Goal: Find specific page/section: Find specific page/section

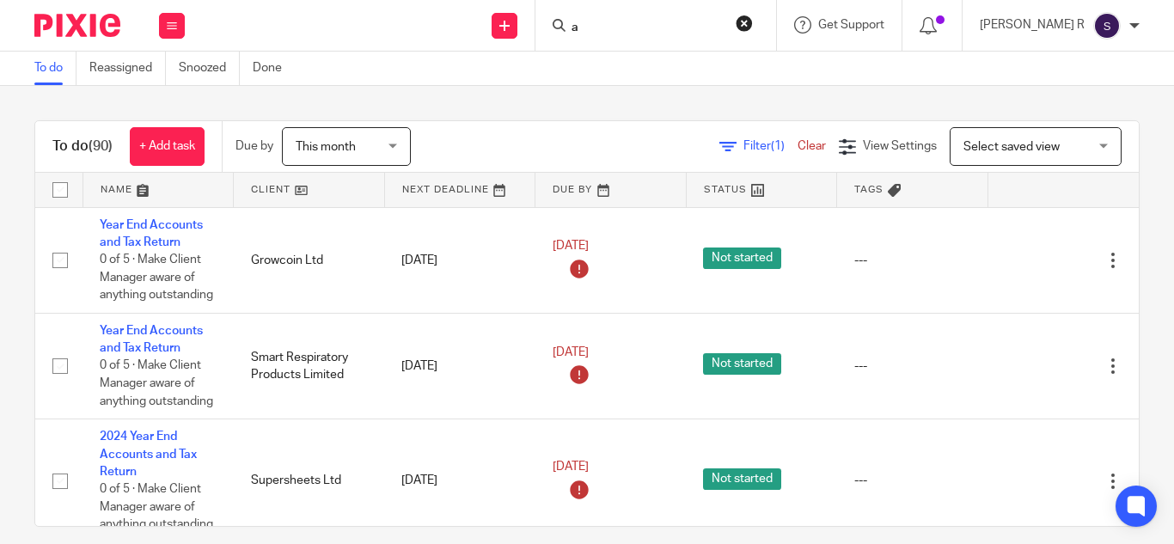
click at [656, 29] on input "a" at bounding box center [647, 28] width 155 height 15
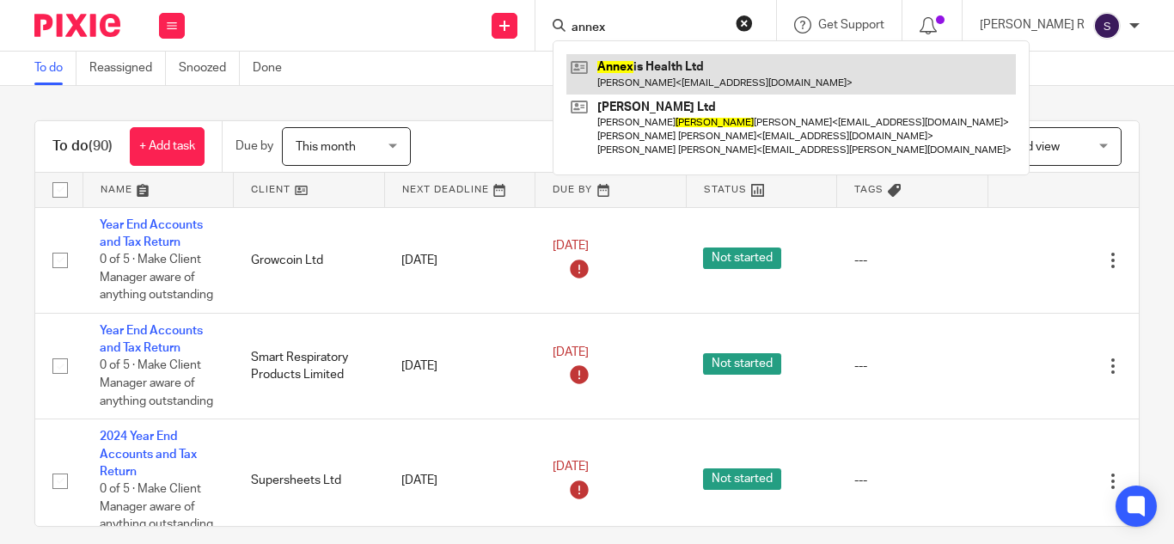
type input "annex"
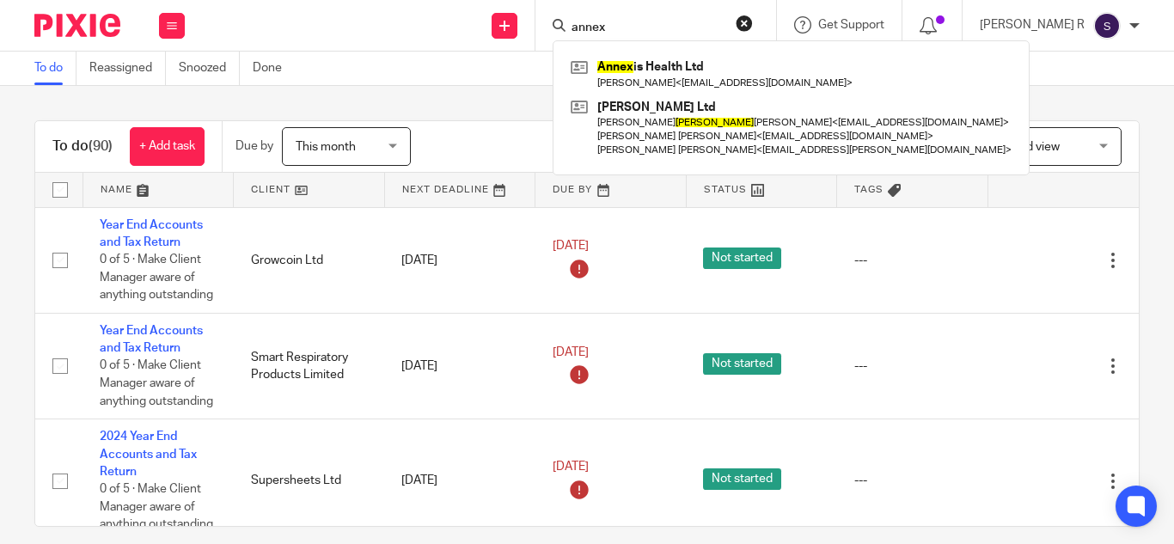
click at [575, 95] on div "To do (90) + Add task Due by This month This month Today Tomorrow This week Nex…" at bounding box center [587, 315] width 1174 height 458
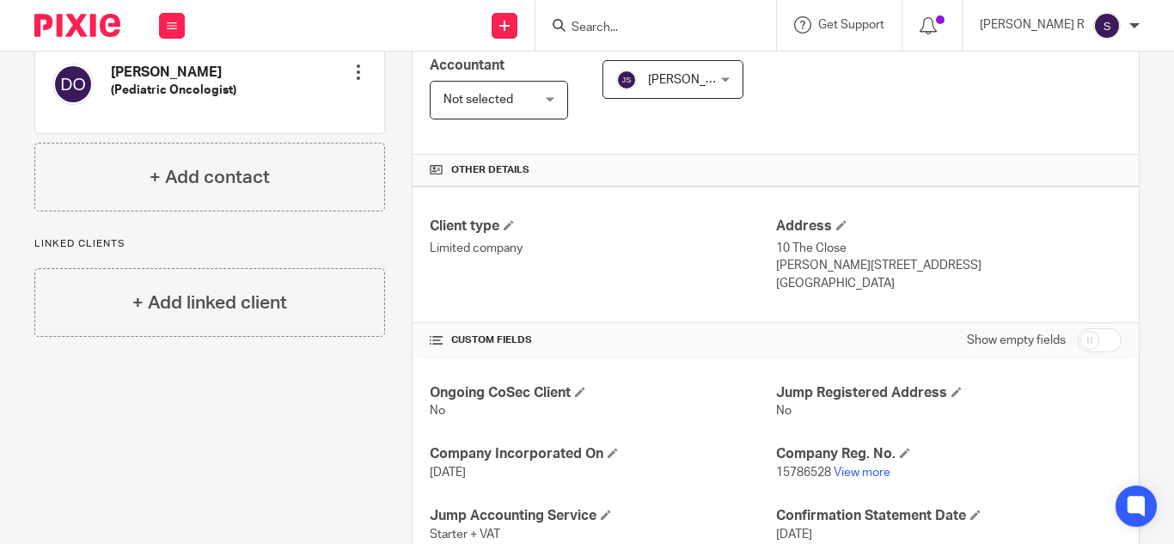
scroll to position [323, 0]
click at [527, 106] on span "Not selected" at bounding box center [493, 99] width 99 height 36
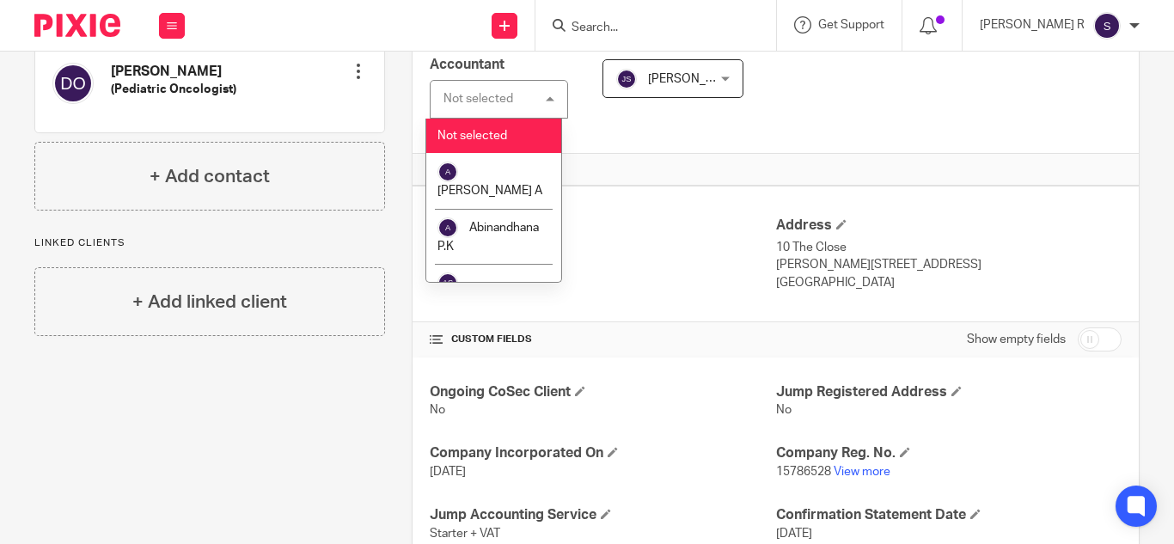
click at [549, 104] on div "Not selected Not selected" at bounding box center [499, 99] width 138 height 39
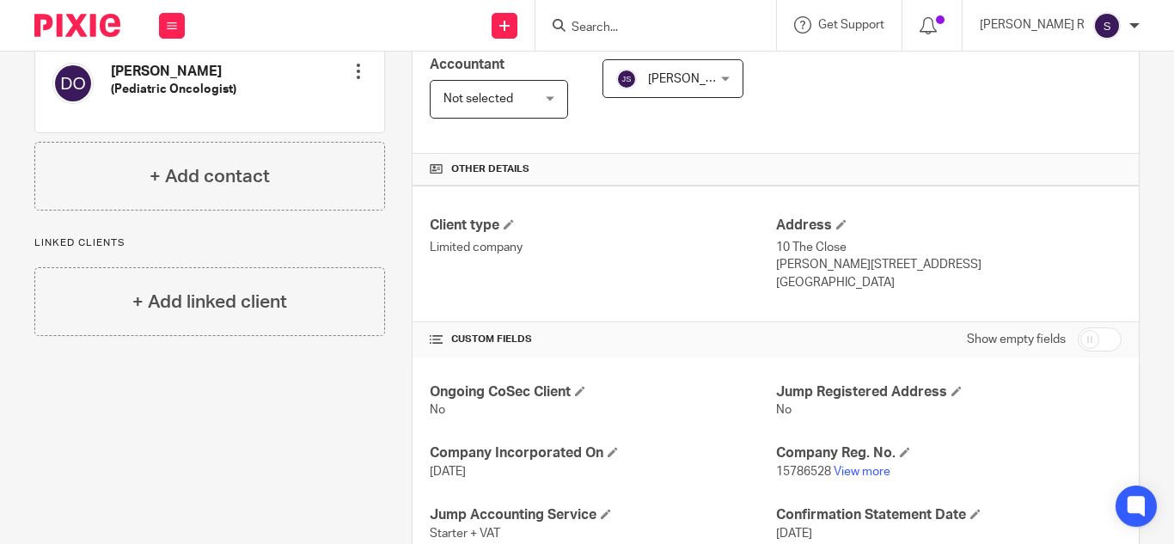
click at [527, 104] on span "Not selected" at bounding box center [493, 99] width 99 height 36
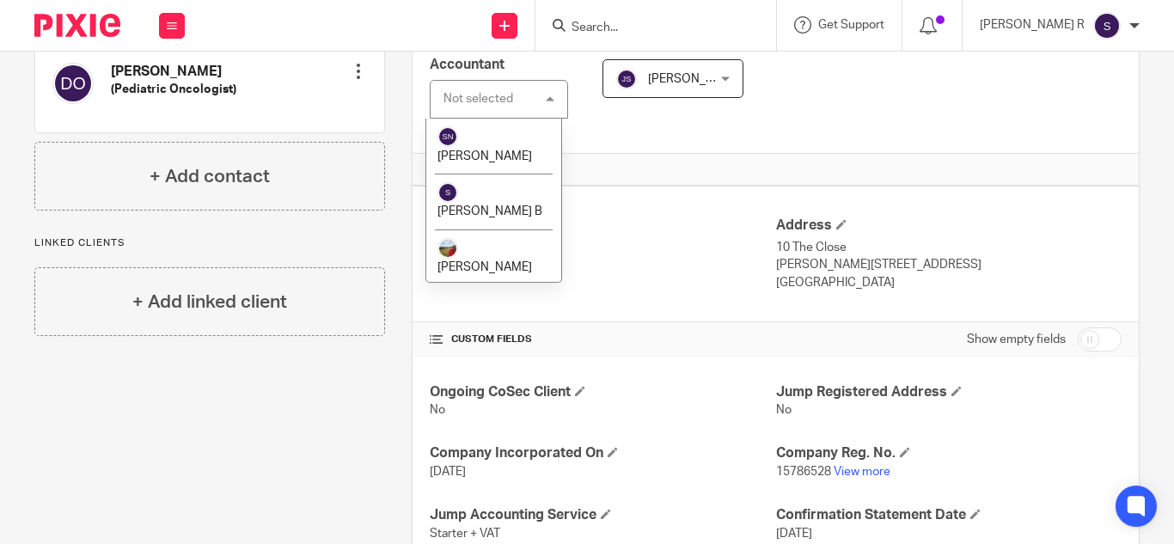
scroll to position [4142, 0]
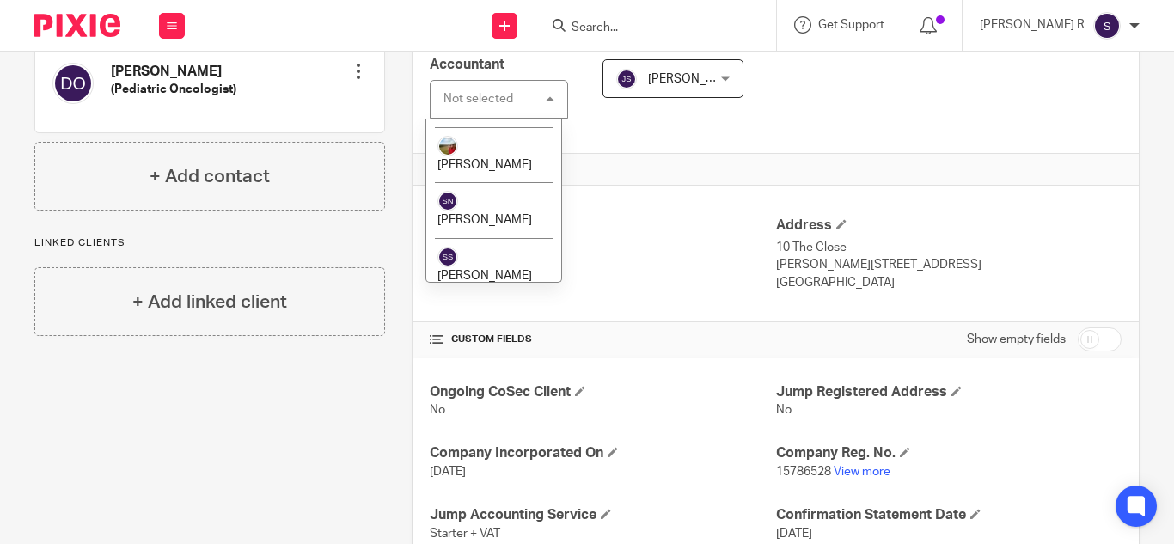
click at [484, 437] on span "[PERSON_NAME] R" at bounding box center [490, 443] width 105 height 12
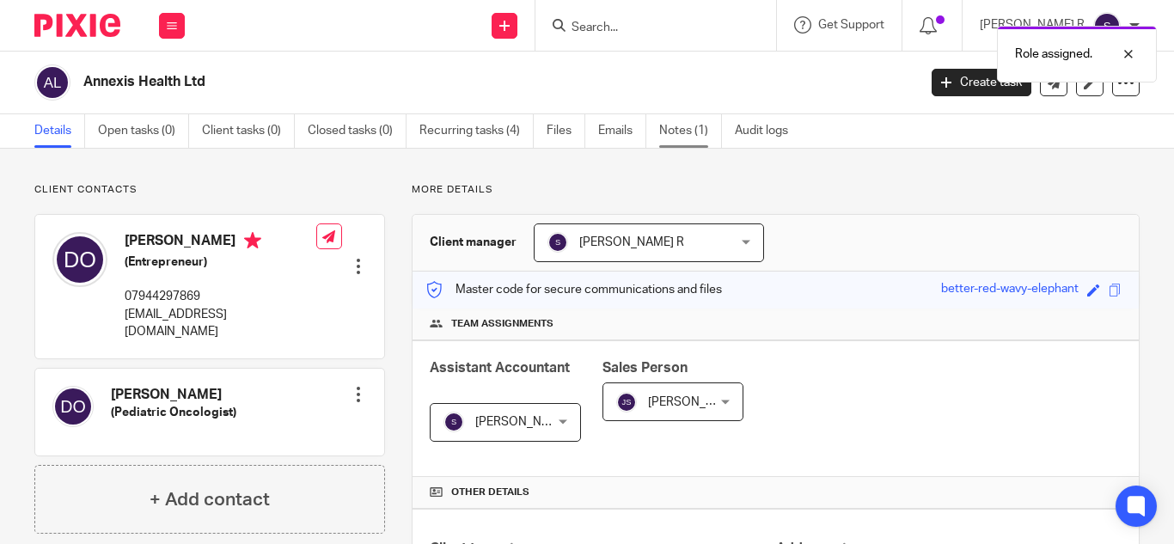
drag, startPoint x: 0, startPoint y: 0, endPoint x: 699, endPoint y: 125, distance: 710.0
click at [699, 125] on link "Notes (1)" at bounding box center [690, 131] width 63 height 34
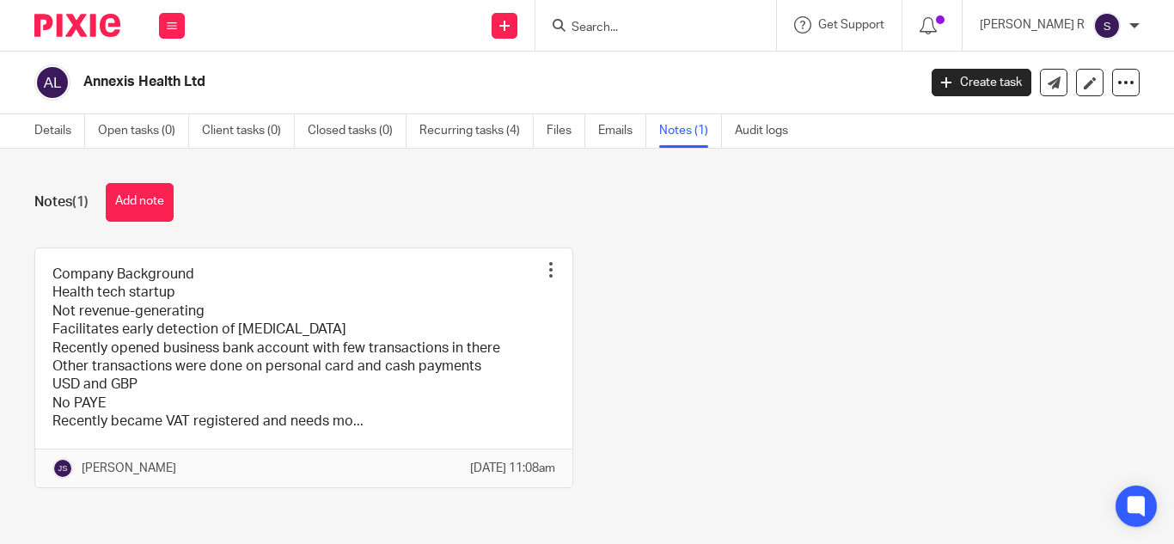
click at [287, 318] on link at bounding box center [303, 367] width 537 height 239
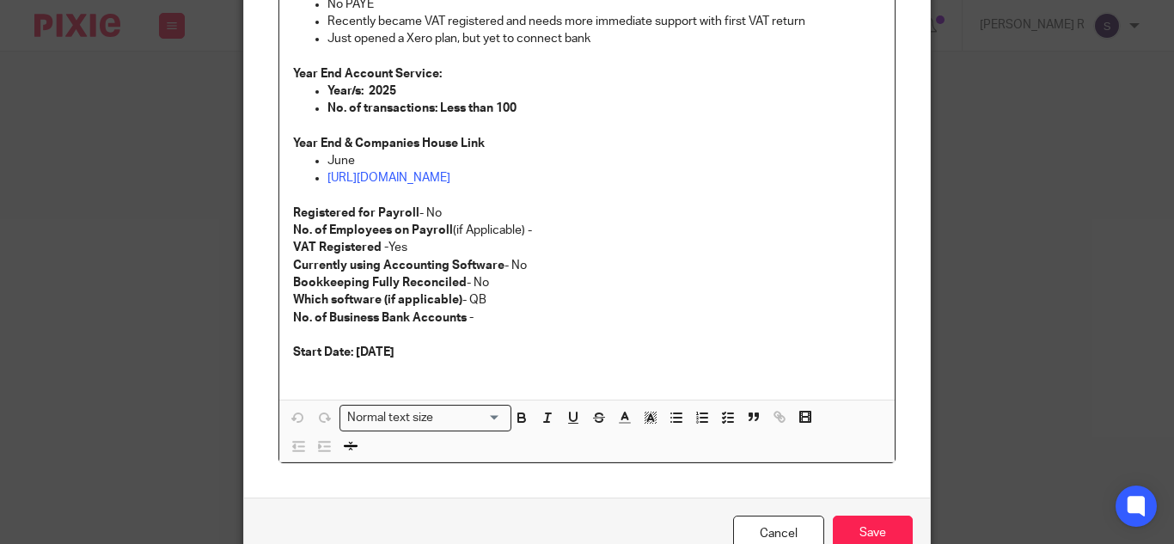
scroll to position [82, 0]
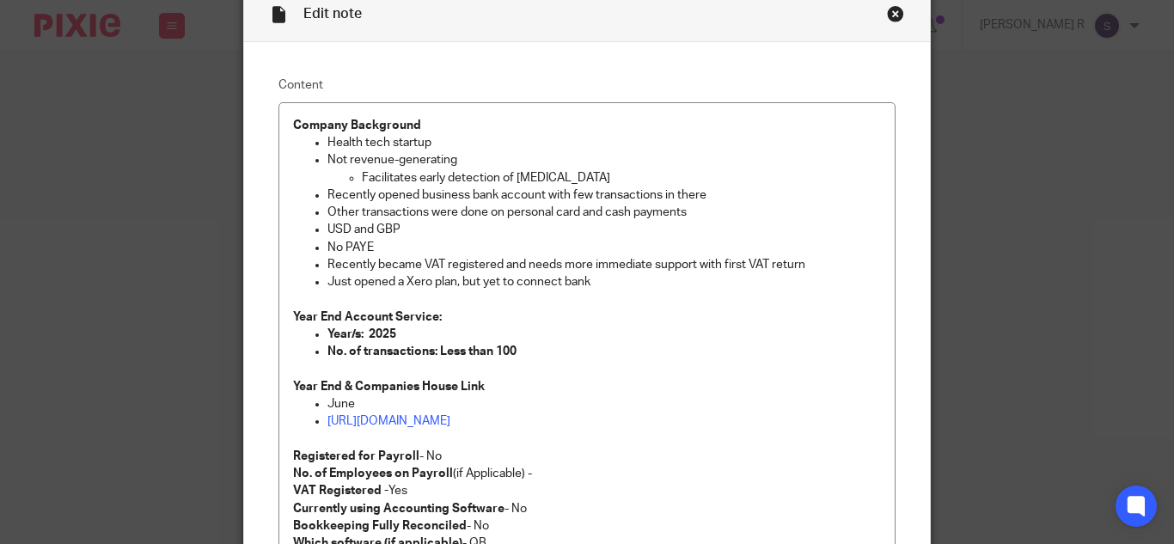
click at [893, 13] on div "Close this dialog window" at bounding box center [895, 13] width 17 height 17
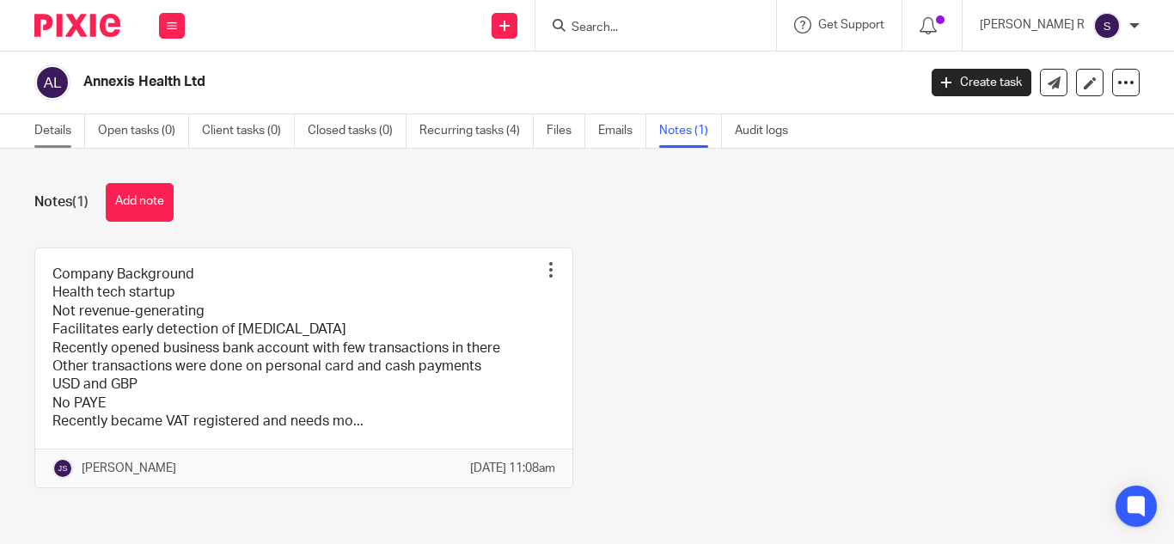
click at [76, 137] on link "Details" at bounding box center [59, 131] width 51 height 34
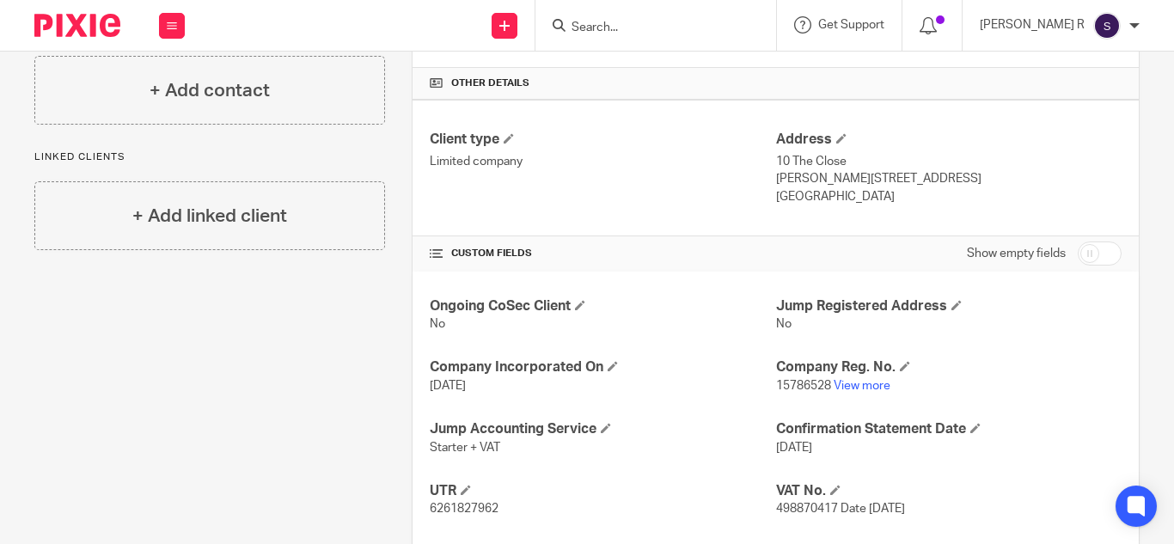
scroll to position [458, 0]
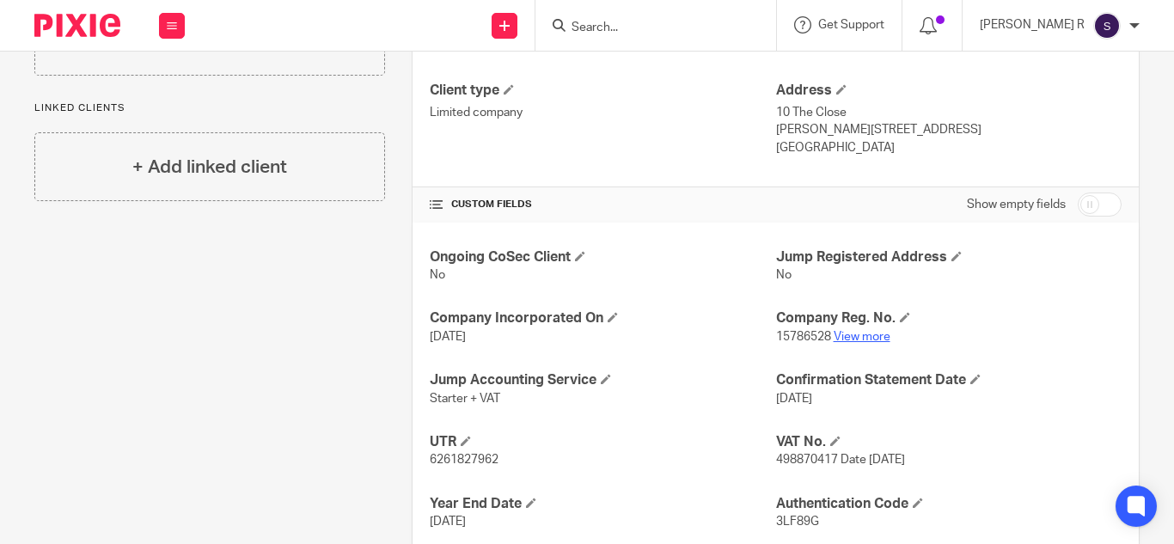
click at [872, 338] on link "View more" at bounding box center [862, 337] width 57 height 12
